Goal: Information Seeking & Learning: Compare options

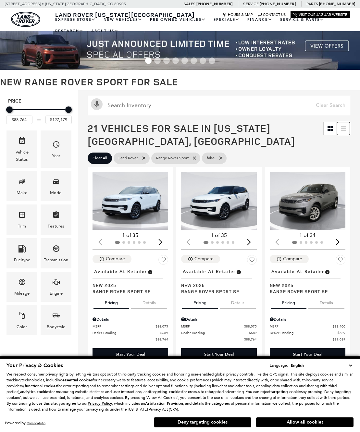
click at [346, 129] on icon at bounding box center [343, 128] width 5 height 5
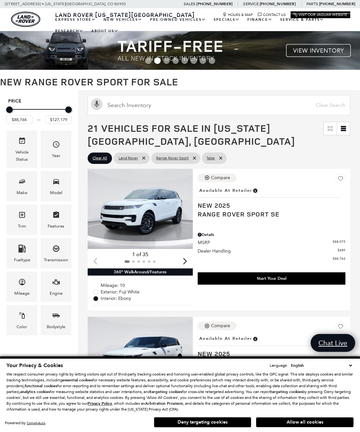
click at [175, 139] on h1 "21 Vehicles for Sale in [US_STATE][GEOGRAPHIC_DATA], [GEOGRAPHIC_DATA]" at bounding box center [206, 135] width 236 height 26
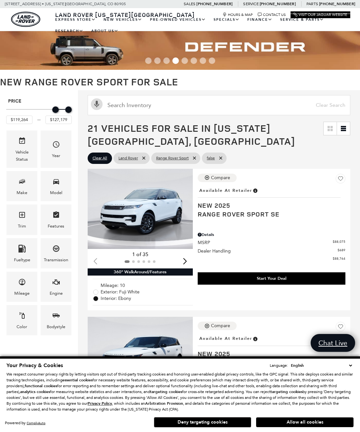
type input "$119,764"
drag, startPoint x: 10, startPoint y: 110, endPoint x: 57, endPoint y: 102, distance: 48.1
click at [57, 102] on div "Price $119,764 $127,179" at bounding box center [39, 113] width 68 height 32
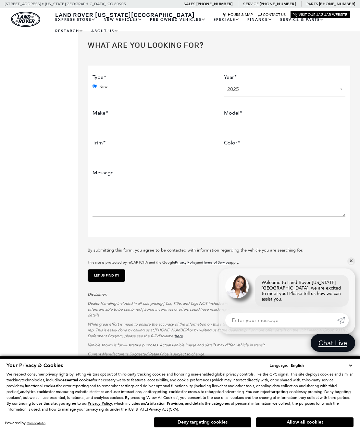
scroll to position [1558, 0]
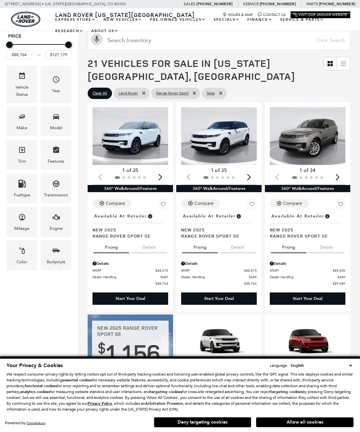
click at [182, 31] on ul "EXPRESS STORE Shop All Models How Express Works New Vehicles View New Vehicles …" at bounding box center [200, 25] width 299 height 23
type input "$100,264"
click at [27, 40] on div "Price" at bounding box center [39, 44] width 66 height 11
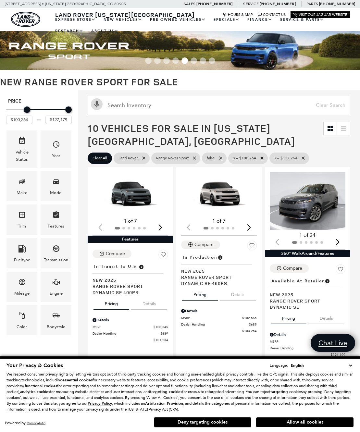
click at [305, 157] on icon at bounding box center [303, 157] width 5 height 5
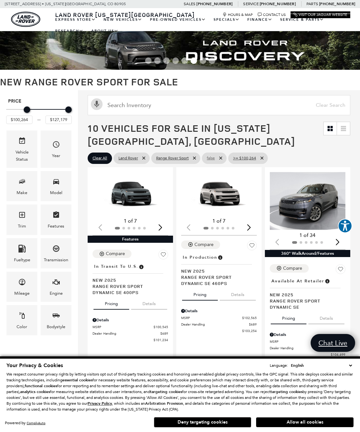
click at [223, 158] on icon at bounding box center [220, 157] width 5 height 5
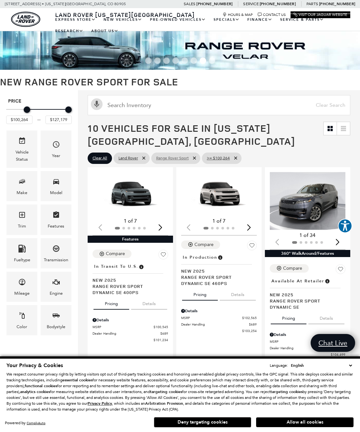
click at [195, 156] on icon at bounding box center [194, 157] width 5 height 5
type input "$161,034"
click at [219, 150] on div "24 Vehicles for Sale in [US_STATE][GEOGRAPHIC_DATA], [GEOGRAPHIC_DATA]" at bounding box center [219, 134] width 282 height 32
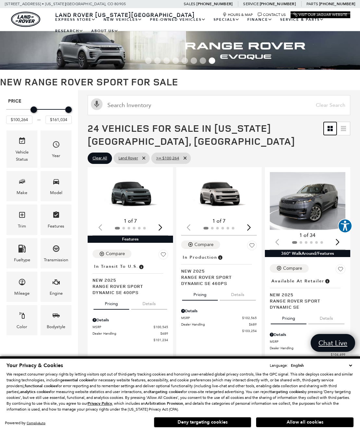
click at [330, 130] on icon "Grid View" at bounding box center [328, 130] width 2 height 2
